Goal: Task Accomplishment & Management: Manage account settings

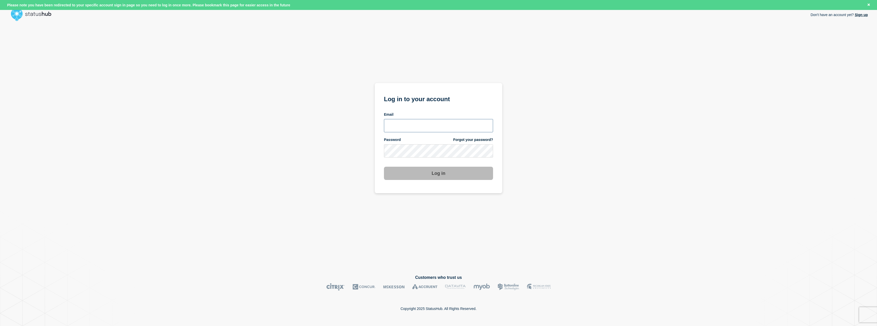
click at [432, 127] on input "email input" at bounding box center [438, 125] width 109 height 13
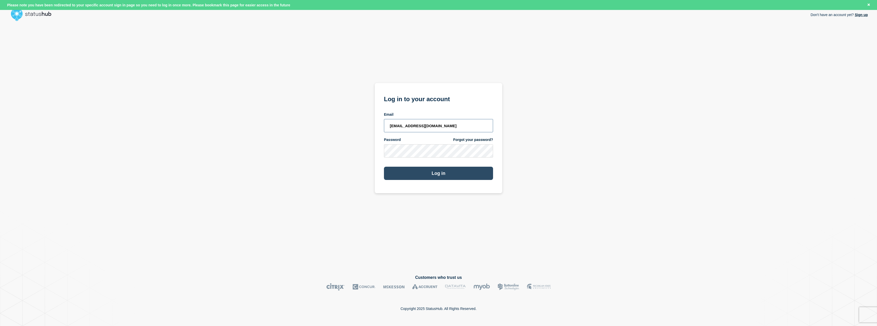
type input "[EMAIL_ADDRESS][DOMAIN_NAME]"
click at [419, 169] on button "Log in" at bounding box center [438, 173] width 109 height 13
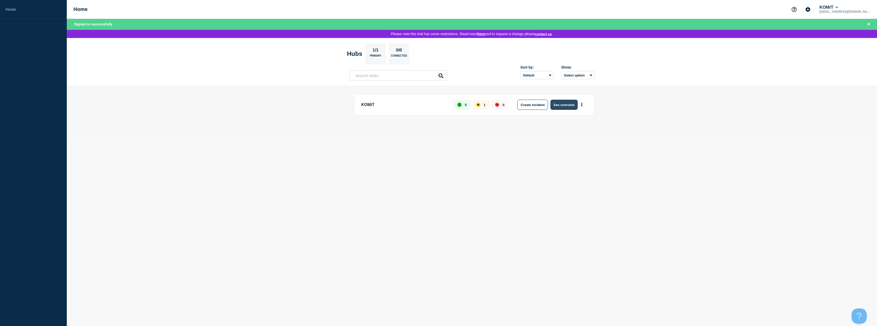
click at [569, 108] on button "See overview" at bounding box center [563, 105] width 27 height 10
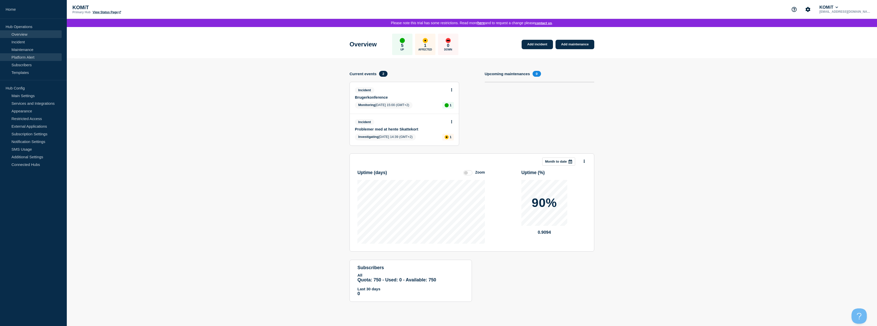
click at [30, 57] on link "Platform Alert" at bounding box center [31, 57] width 62 height 8
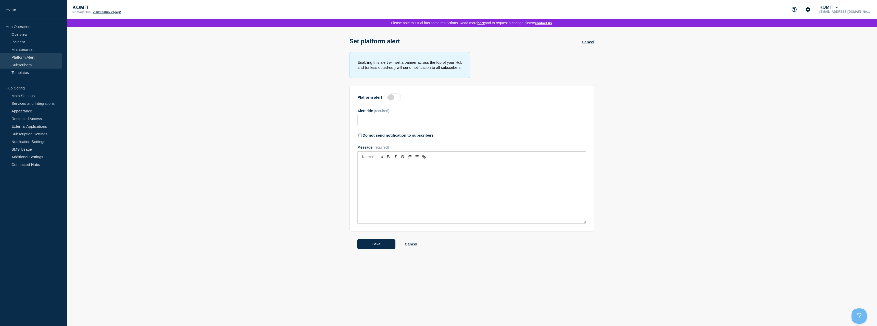
click at [27, 66] on link "Subscribers" at bounding box center [31, 65] width 62 height 8
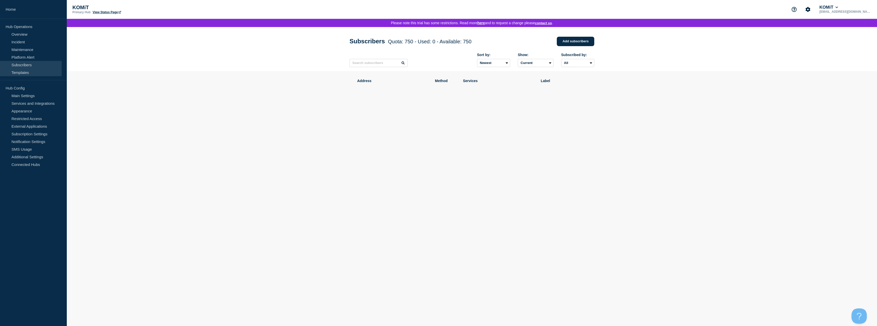
click at [23, 73] on link "Templates" at bounding box center [31, 73] width 62 height 8
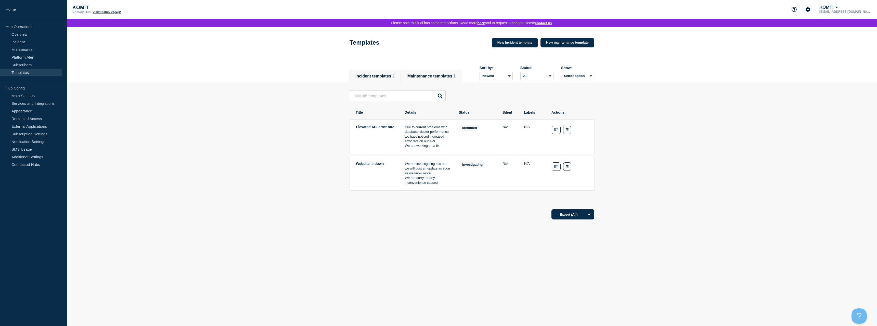
click at [437, 82] on li "Maintenance templates 1" at bounding box center [431, 76] width 60 height 12
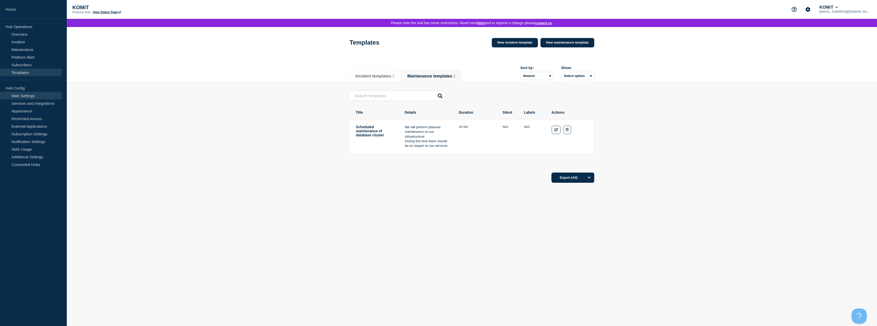
click at [29, 95] on link "Main Settings" at bounding box center [31, 96] width 62 height 8
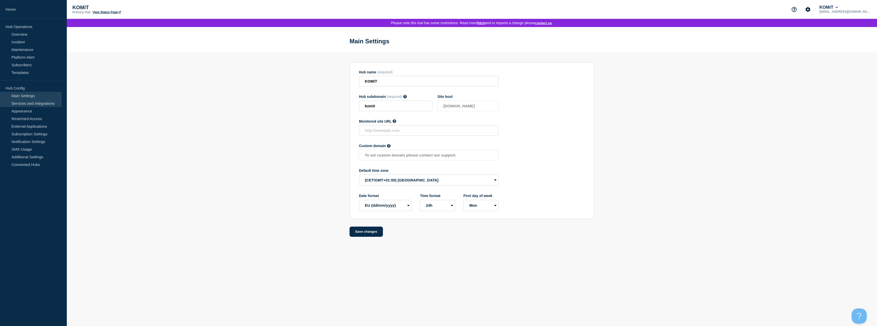
click at [38, 104] on link "Services and Integrations" at bounding box center [31, 103] width 62 height 8
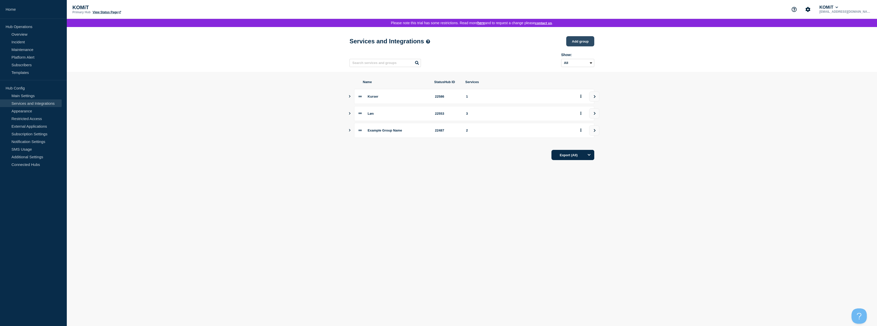
click at [572, 44] on button "Add group" at bounding box center [580, 41] width 28 height 10
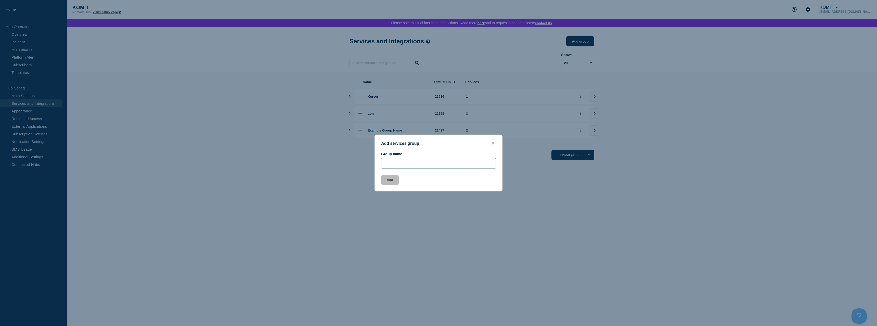
click at [410, 165] on input "Group name" at bounding box center [438, 163] width 115 height 10
type input "ViGGO"
click at [386, 180] on button "Add" at bounding box center [390, 180] width 18 height 10
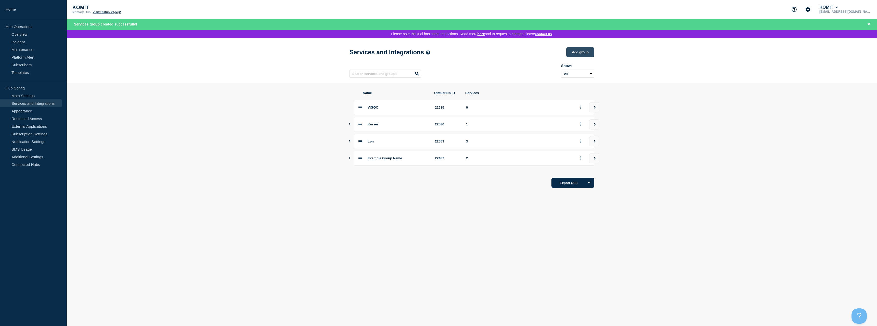
click at [575, 51] on button "Add group" at bounding box center [580, 52] width 28 height 10
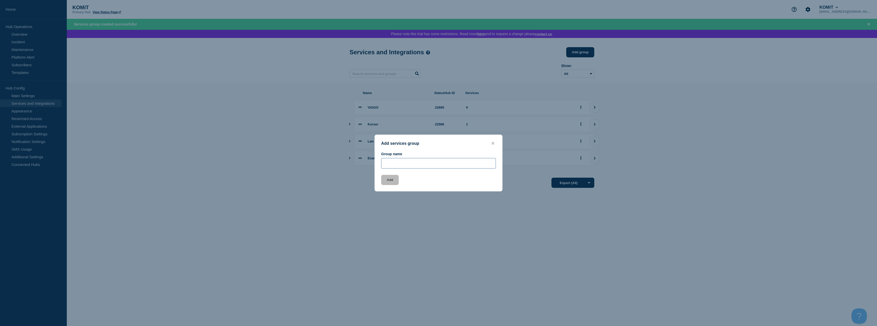
click at [409, 164] on input "Group name" at bounding box center [438, 163] width 115 height 10
type input "Finans"
click at [393, 181] on button "Add" at bounding box center [390, 180] width 18 height 10
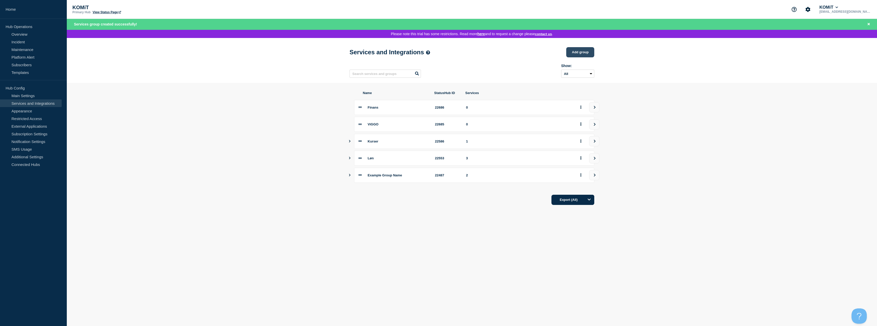
click at [578, 52] on button "Add group" at bounding box center [580, 52] width 28 height 10
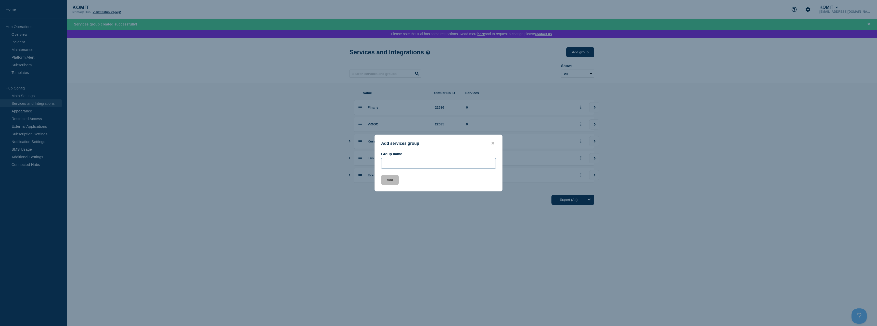
click at [426, 166] on input "Group name" at bounding box center [438, 163] width 115 height 10
type input "Skoleøkonomi"
click at [394, 181] on button "Add" at bounding box center [390, 180] width 18 height 10
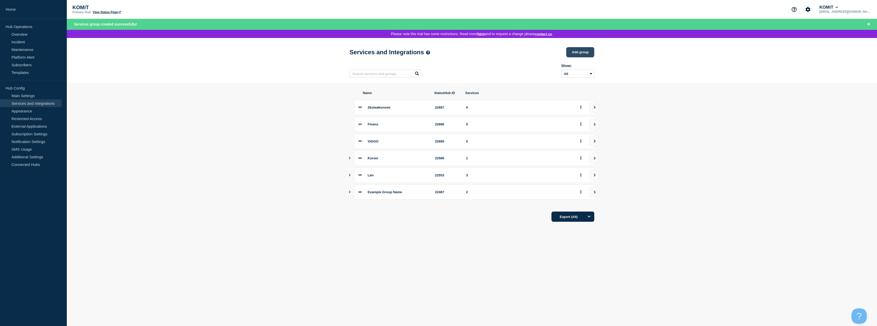
click at [579, 54] on button "Add group" at bounding box center [580, 52] width 28 height 10
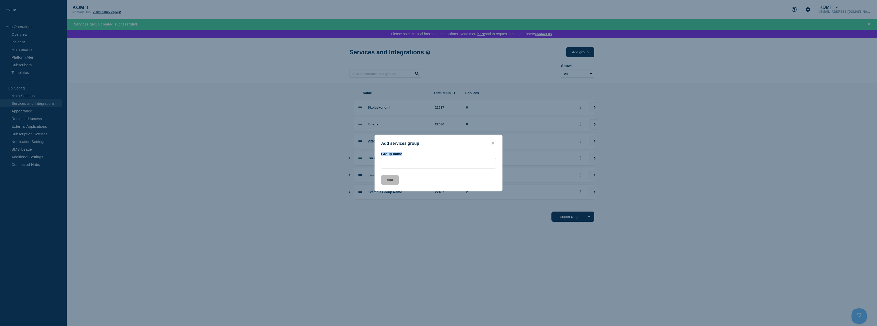
drag, startPoint x: 389, startPoint y: 170, endPoint x: 414, endPoint y: 170, distance: 25.2
click at [389, 169] on div "Add services group Group name Add" at bounding box center [438, 163] width 128 height 57
click at [415, 167] on input "Group name" at bounding box center [438, 163] width 115 height 10
type input "Webtilmeld og Epay"
click at [393, 184] on button "Add" at bounding box center [390, 180] width 18 height 10
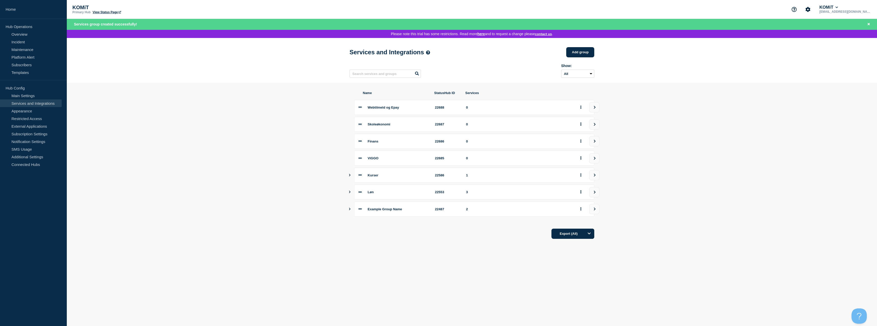
click at [351, 213] on div "Example Group Name 22487 2" at bounding box center [471, 209] width 245 height 15
click at [349, 210] on icon "Show services" at bounding box center [350, 209] width 2 height 3
click at [349, 210] on icon "Show services" at bounding box center [349, 208] width 3 height 3
click at [579, 57] on button "Add group" at bounding box center [580, 52] width 28 height 10
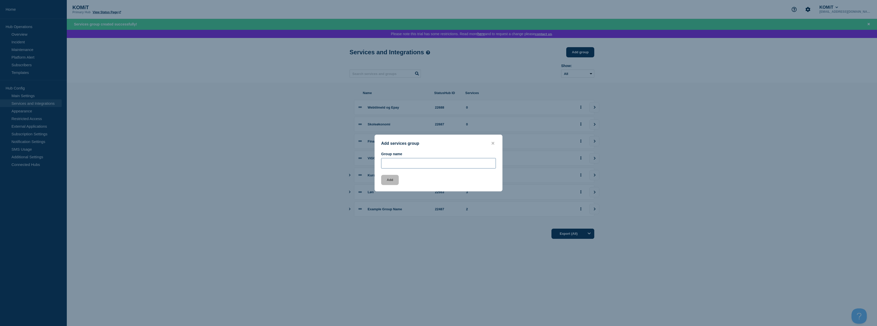
click at [418, 164] on input "Group name" at bounding box center [438, 163] width 115 height 10
type input "Hold og Karakterer"
click at [392, 181] on button "Add" at bounding box center [390, 180] width 18 height 10
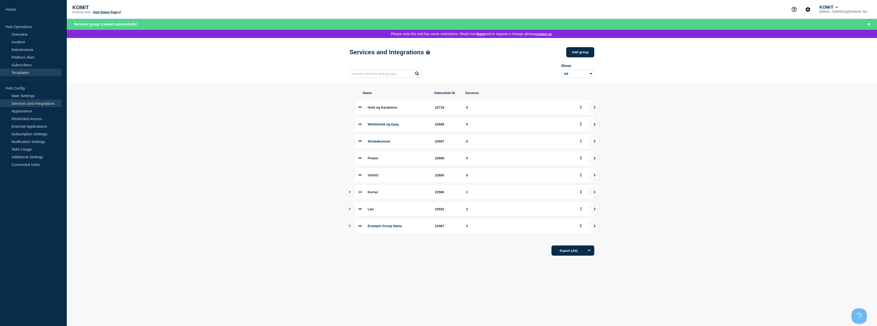
click at [23, 74] on link "Templates" at bounding box center [31, 73] width 62 height 8
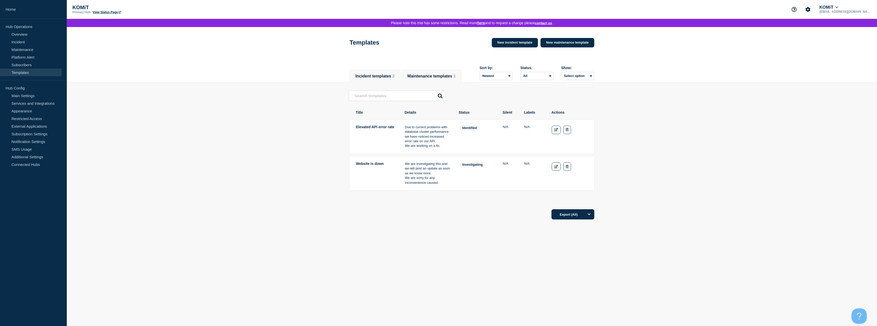
click at [448, 77] on button "Maintenance templates 1" at bounding box center [431, 76] width 48 height 5
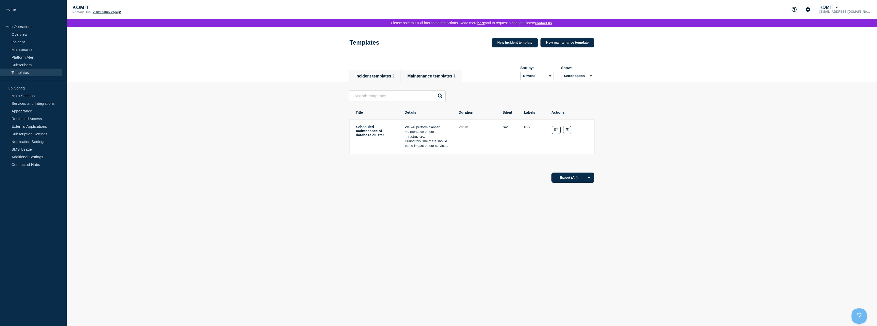
click at [373, 78] on button "Incident templates 2" at bounding box center [374, 76] width 39 height 5
